Goal: Transaction & Acquisition: Obtain resource

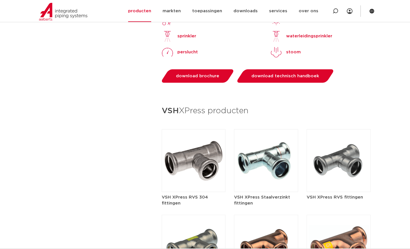
scroll to position [599, 0]
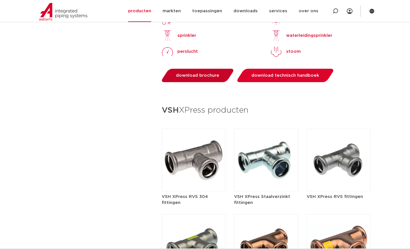
click at [192, 73] on span "download brochure" at bounding box center [197, 75] width 43 height 4
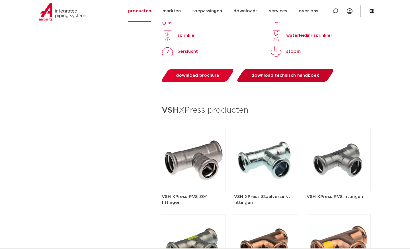
click at [274, 73] on span "download technisch handboek" at bounding box center [286, 75] width 68 height 4
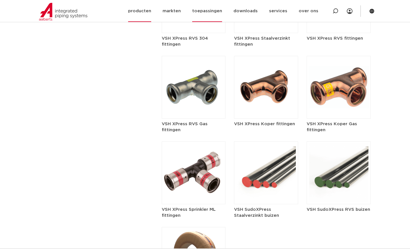
scroll to position [740, 0]
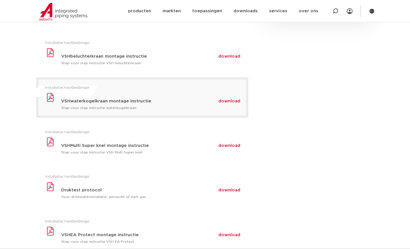
scroll to position [143, 0]
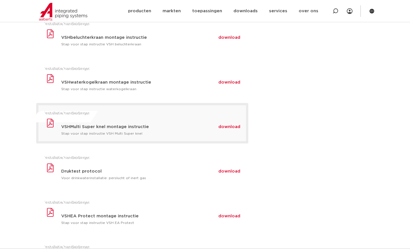
click at [231, 129] on span "download" at bounding box center [230, 127] width 22 height 4
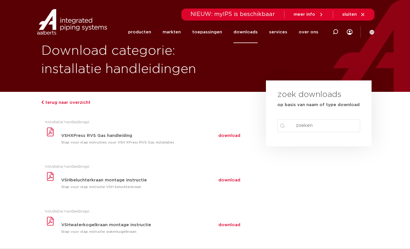
click at [256, 31] on link "downloads" at bounding box center [246, 32] width 24 height 22
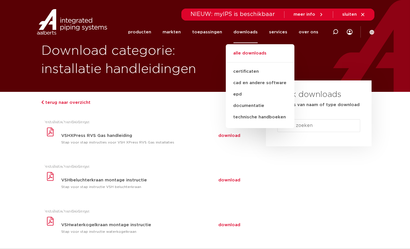
drag, startPoint x: 300, startPoint y: 134, endPoint x: 323, endPoint y: 131, distance: 23.1
click at [305, 136] on section "zoek downloads op basis van naam of type download search Search content Clear" at bounding box center [319, 113] width 106 height 66
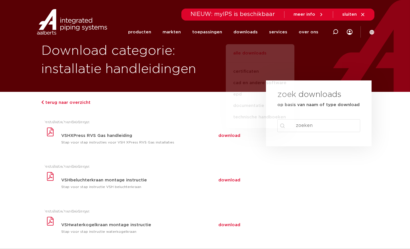
click at [323, 129] on input "Search content" at bounding box center [319, 125] width 83 height 13
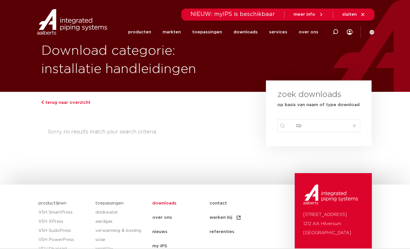
type input "z"
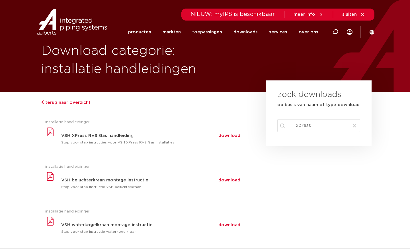
type input "xpress"
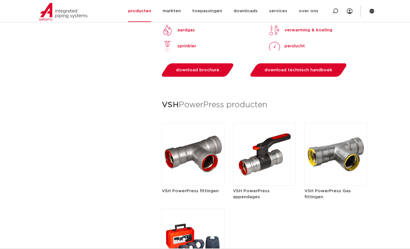
scroll to position [599, 0]
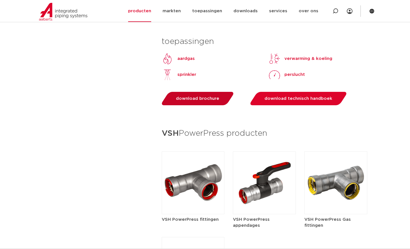
click at [189, 98] on span "download brochure" at bounding box center [197, 98] width 43 height 4
